Goal: Use online tool/utility: Use online tool/utility

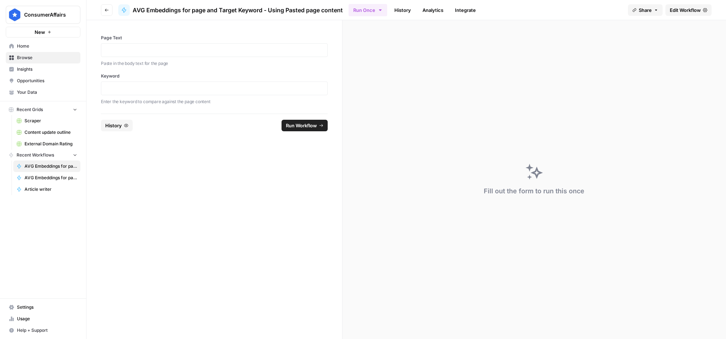
click at [46, 178] on span "AVG Embeddings for page and Target Keyword" at bounding box center [51, 178] width 53 height 6
